Goal: Transaction & Acquisition: Obtain resource

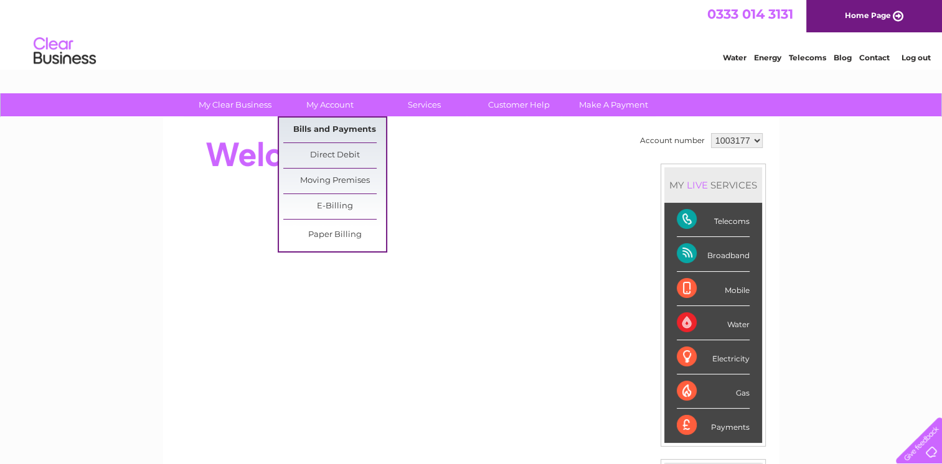
click at [334, 127] on link "Bills and Payments" at bounding box center [334, 130] width 103 height 25
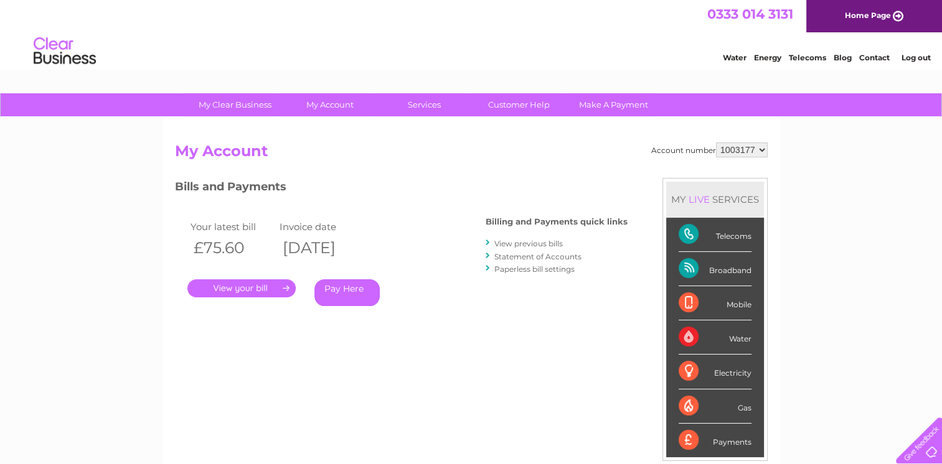
click at [246, 288] on link "." at bounding box center [241, 288] width 108 height 18
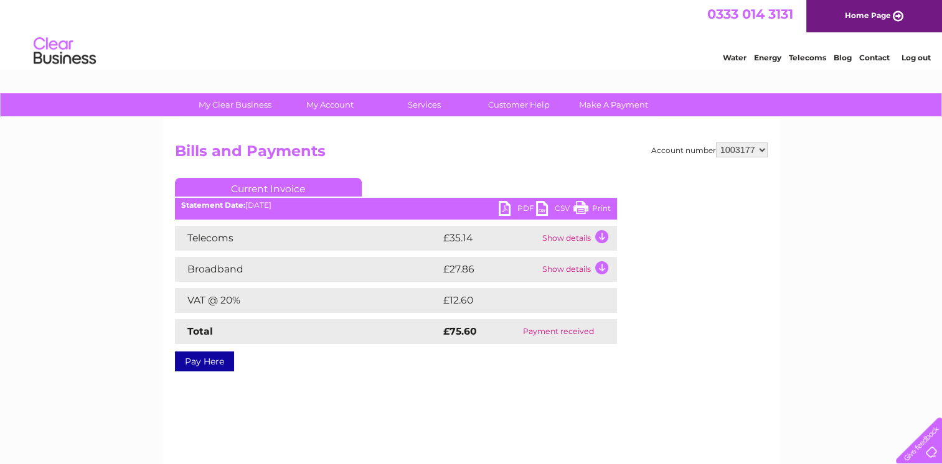
click at [517, 205] on link "PDF" at bounding box center [517, 210] width 37 height 18
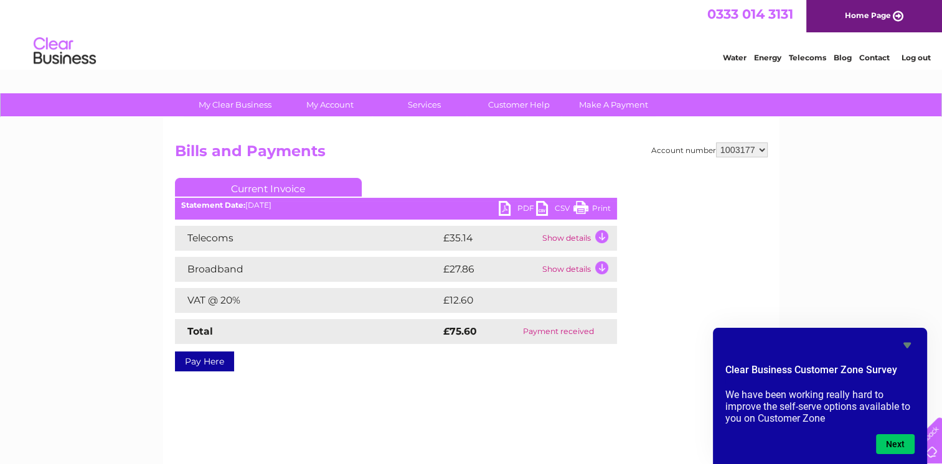
click at [764, 147] on select "1003177" at bounding box center [742, 150] width 52 height 15
click at [809, 183] on div "My Clear Business Login Details My Details My Preferences Link Account My Accou…" at bounding box center [471, 386] width 942 height 586
click at [910, 54] on link "Log out" at bounding box center [915, 57] width 29 height 9
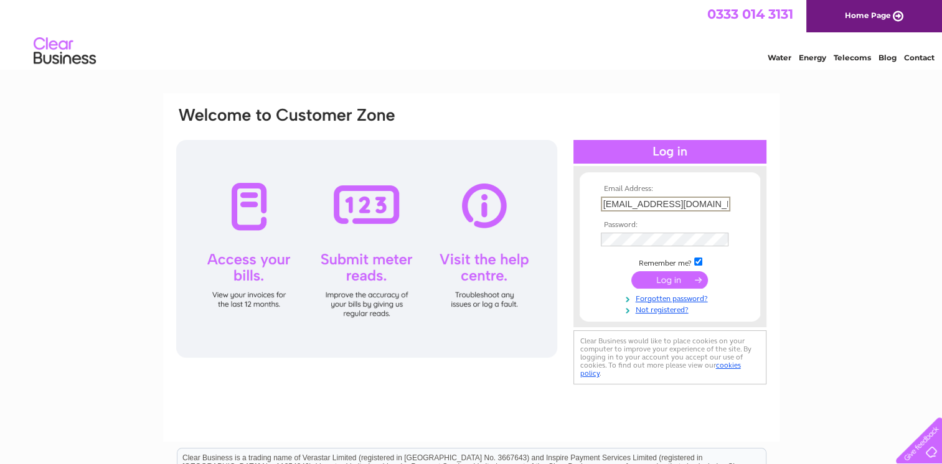
click at [720, 204] on input "victoriahotelforres@gmail.com" at bounding box center [665, 204] width 129 height 15
type input "ann.martin45@btinternet.com"
click at [671, 281] on input "submit" at bounding box center [669, 279] width 77 height 17
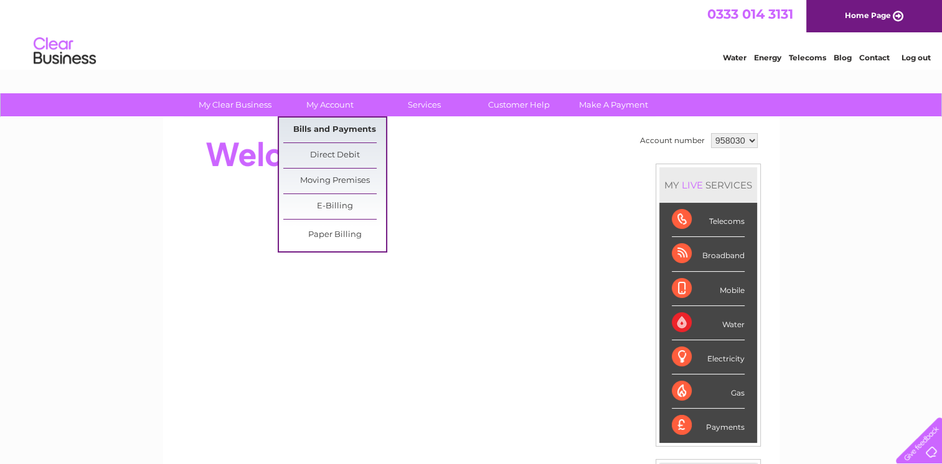
click at [342, 126] on link "Bills and Payments" at bounding box center [334, 130] width 103 height 25
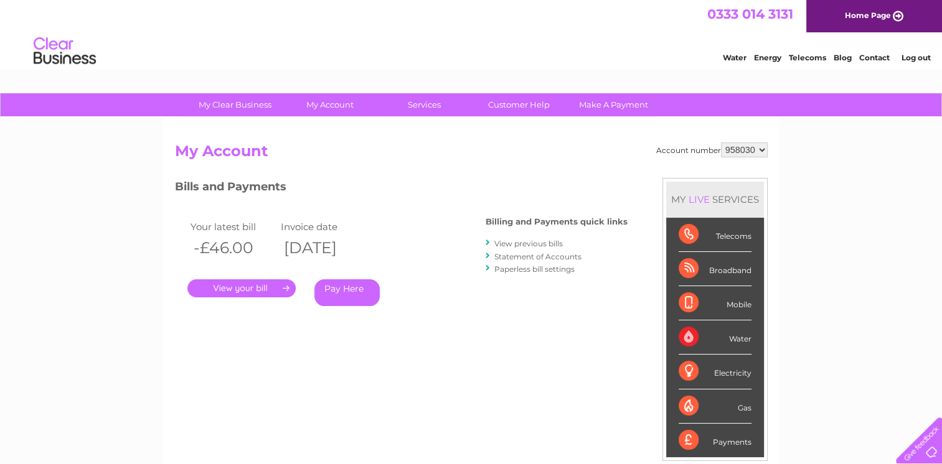
click at [917, 54] on link "Log out" at bounding box center [915, 57] width 29 height 9
